Goal: Task Accomplishment & Management: Complete application form

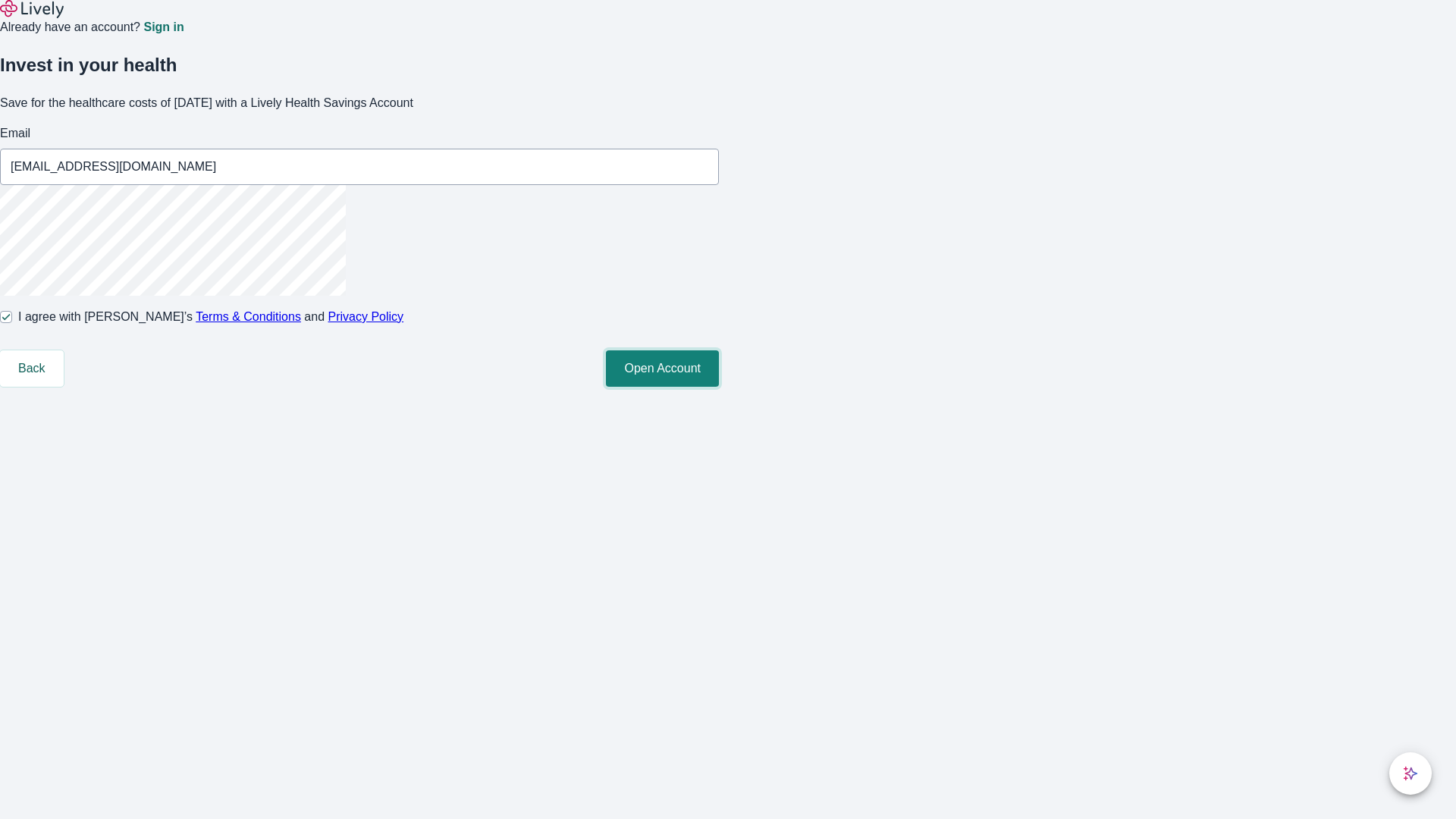
click at [719, 387] on button "Open Account" at bounding box center [662, 369] width 113 height 36
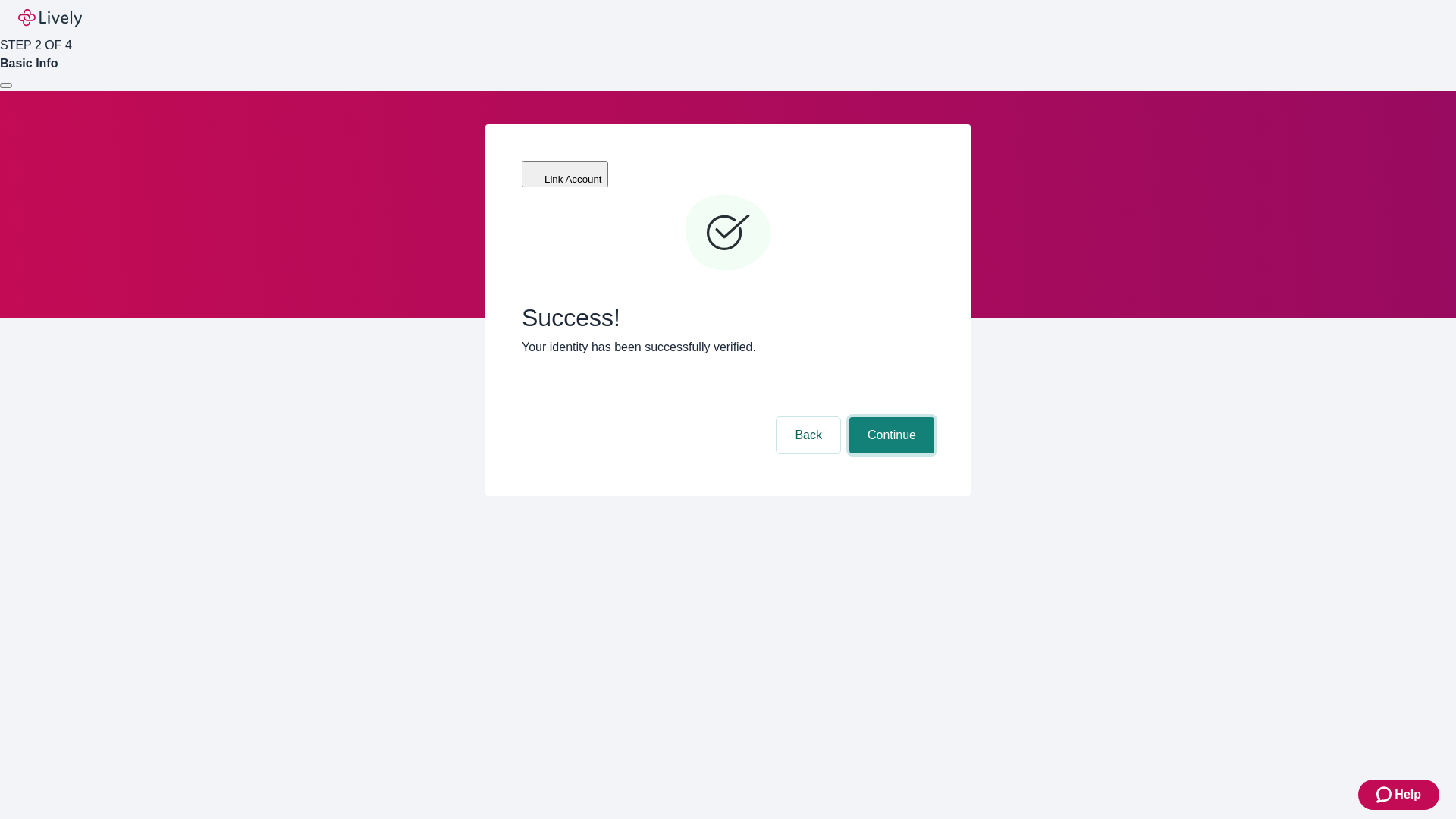
click at [890, 417] on button "Continue" at bounding box center [892, 435] width 85 height 36
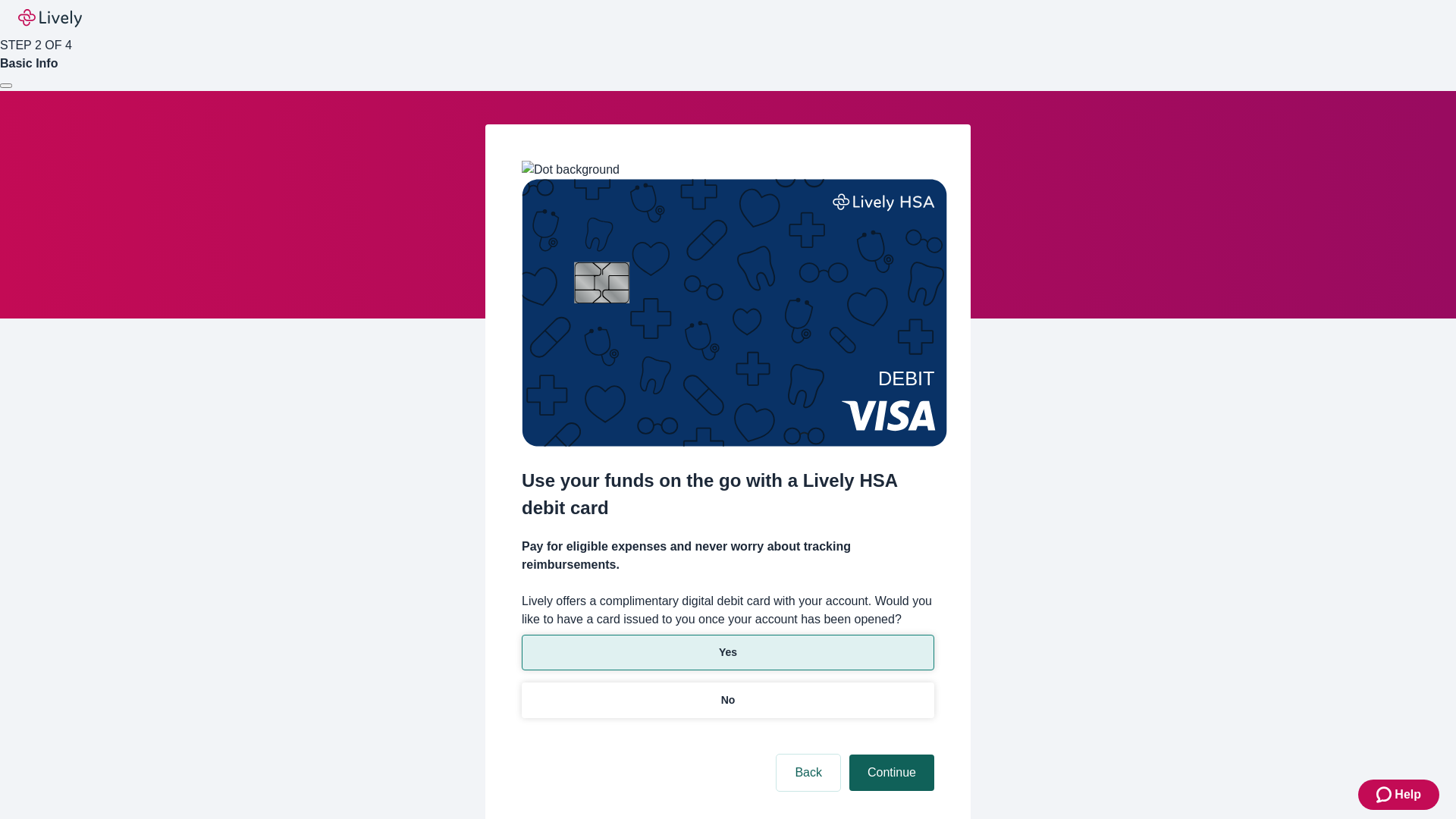
click at [727, 645] on p "Yes" at bounding box center [728, 652] width 18 height 16
click at [890, 755] on button "Continue" at bounding box center [892, 773] width 85 height 36
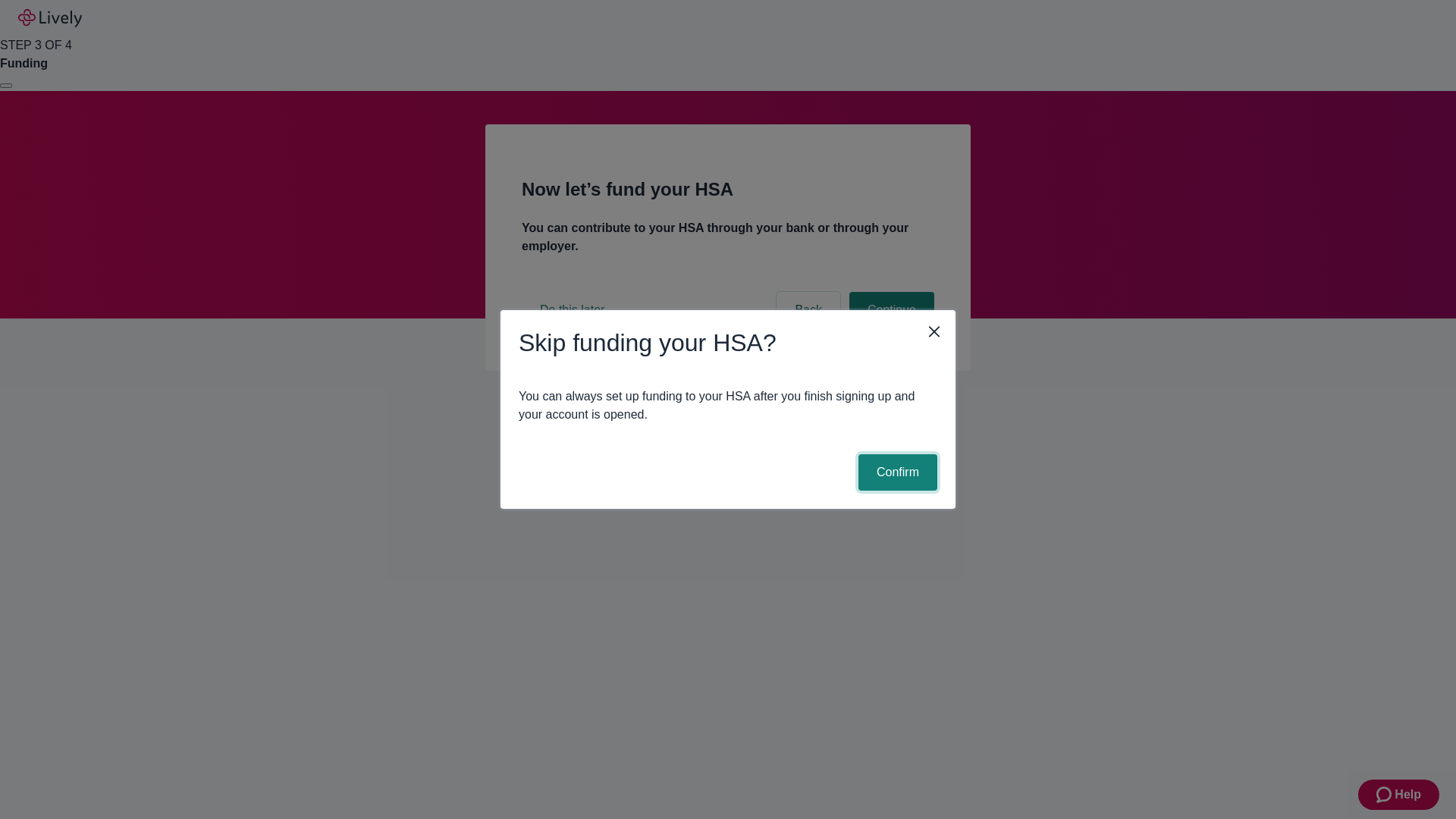
click at [895, 472] on button "Confirm" at bounding box center [897, 472] width 79 height 36
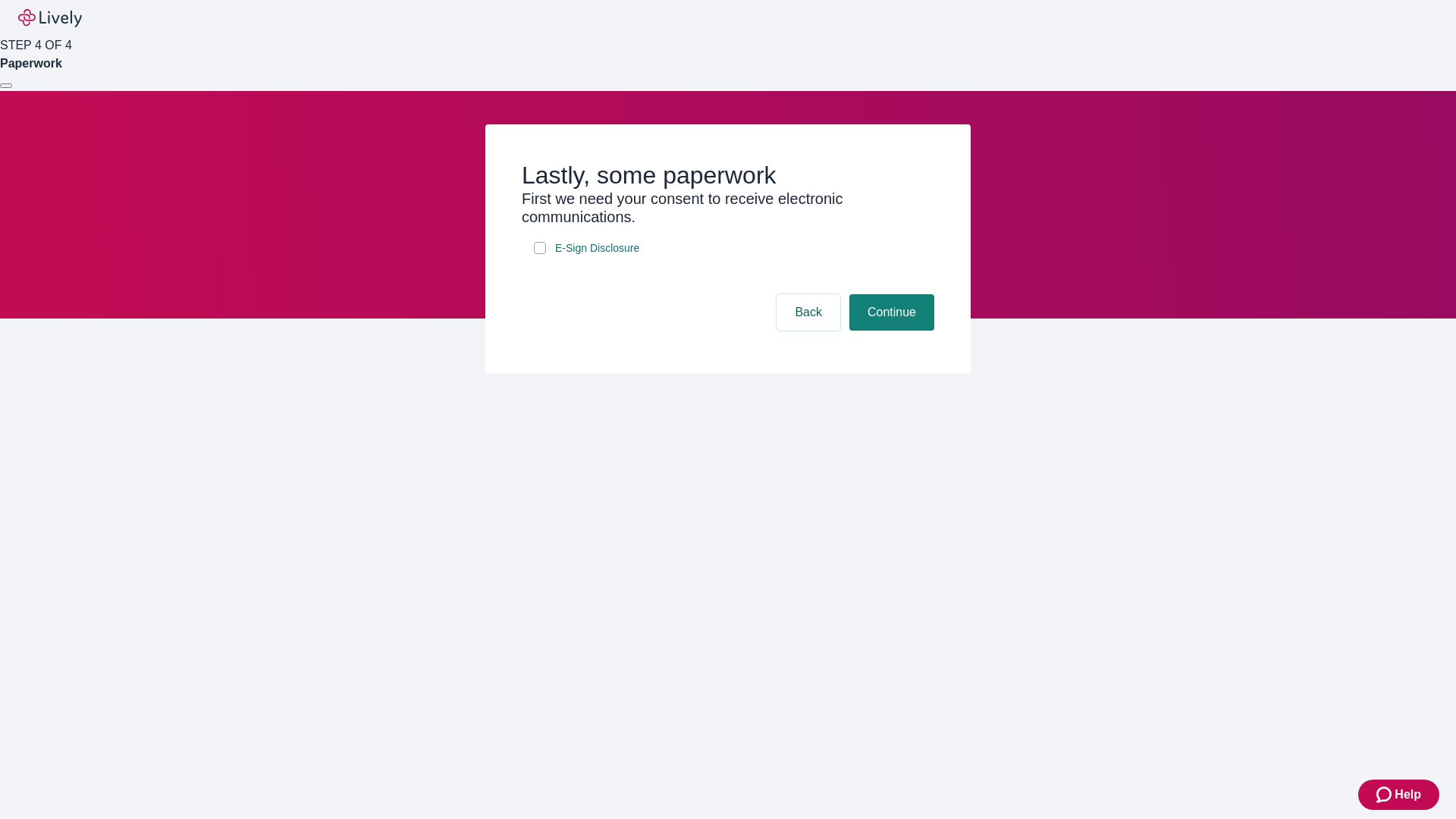
click at [540, 254] on input "E-Sign Disclosure" at bounding box center [540, 248] width 12 height 12
checkbox input "true"
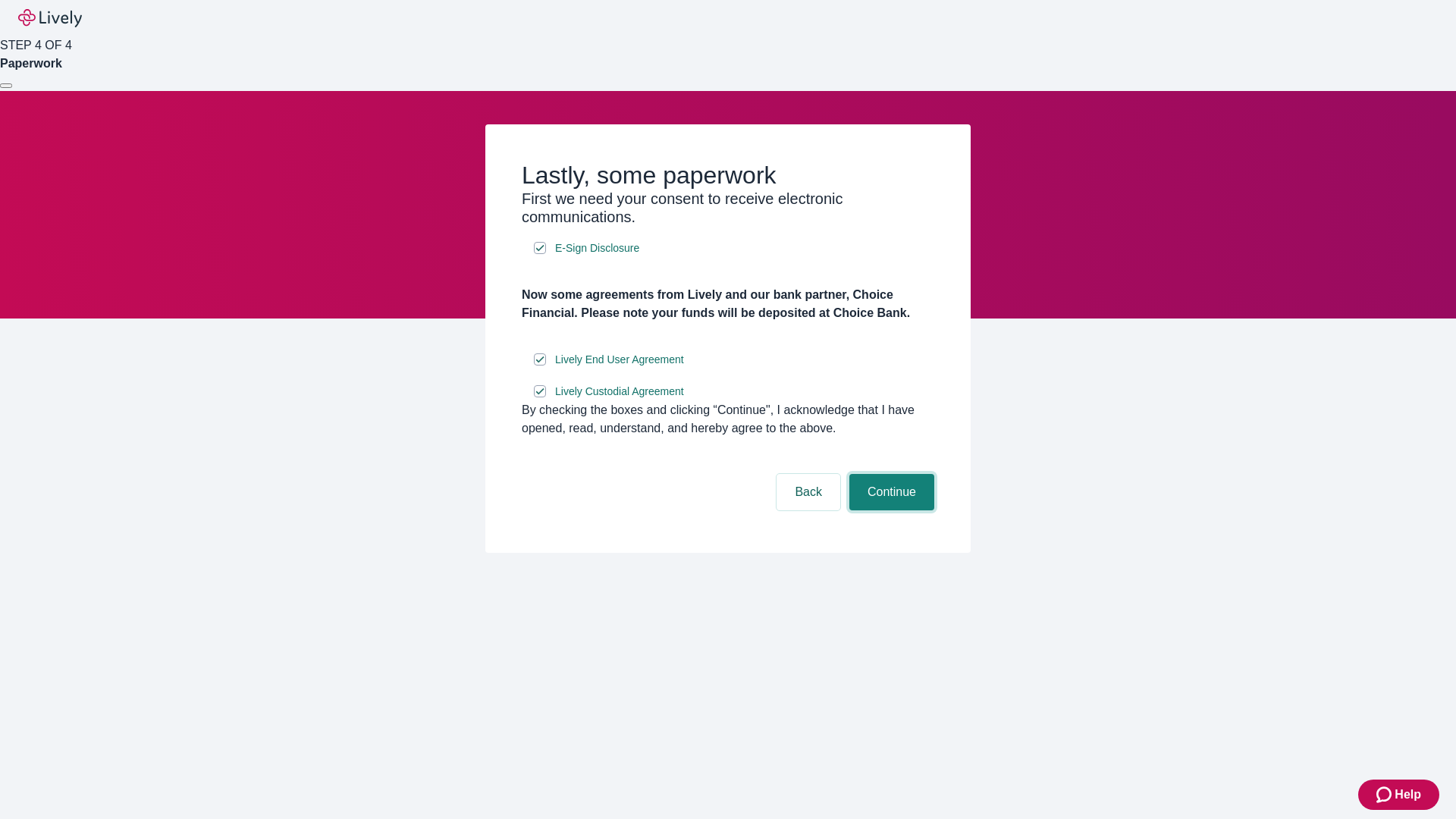
click at [890, 511] on button "Continue" at bounding box center [892, 492] width 85 height 36
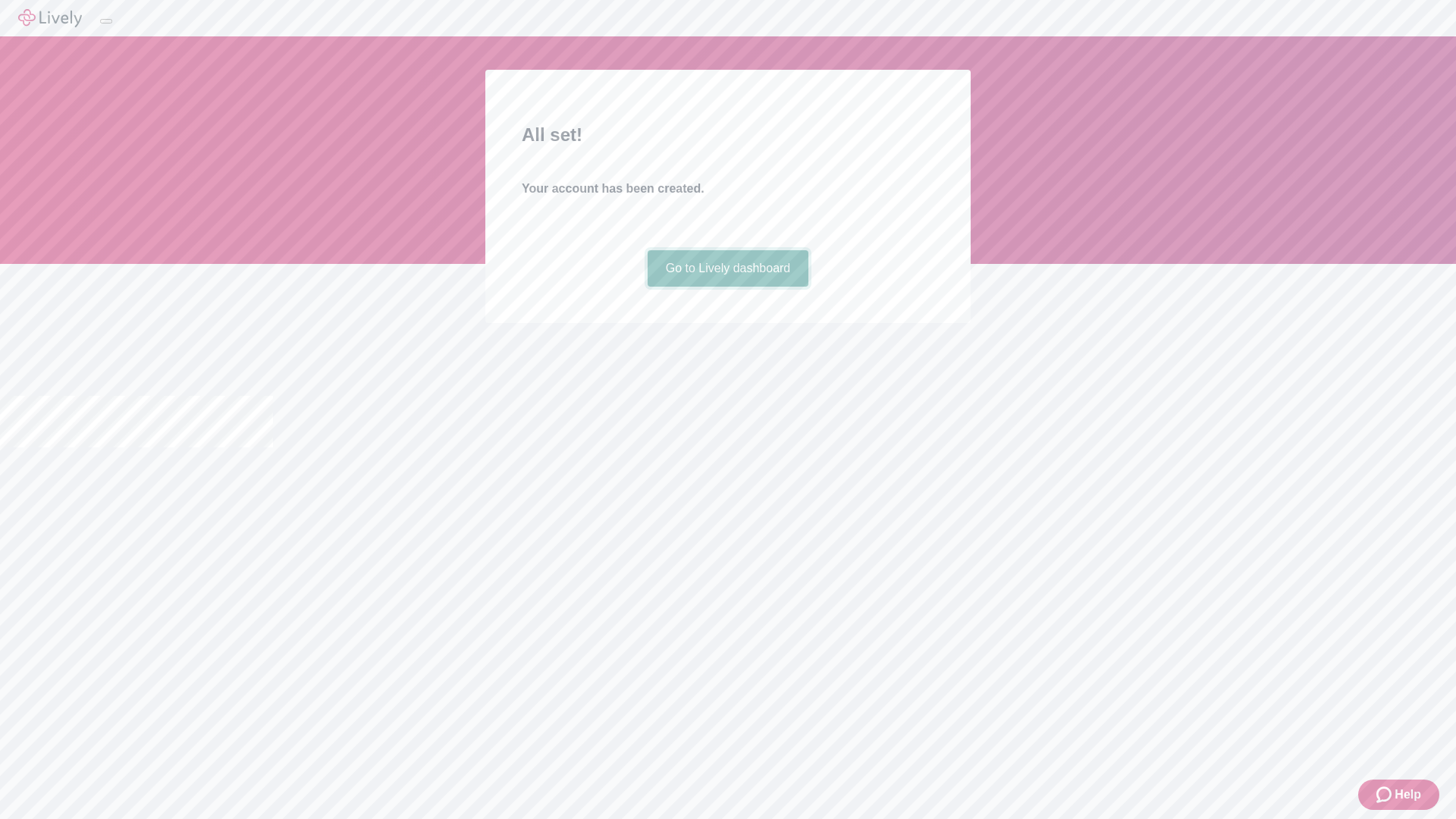
click at [727, 287] on link "Go to Lively dashboard" at bounding box center [728, 268] width 162 height 36
